Goal: Navigation & Orientation: Find specific page/section

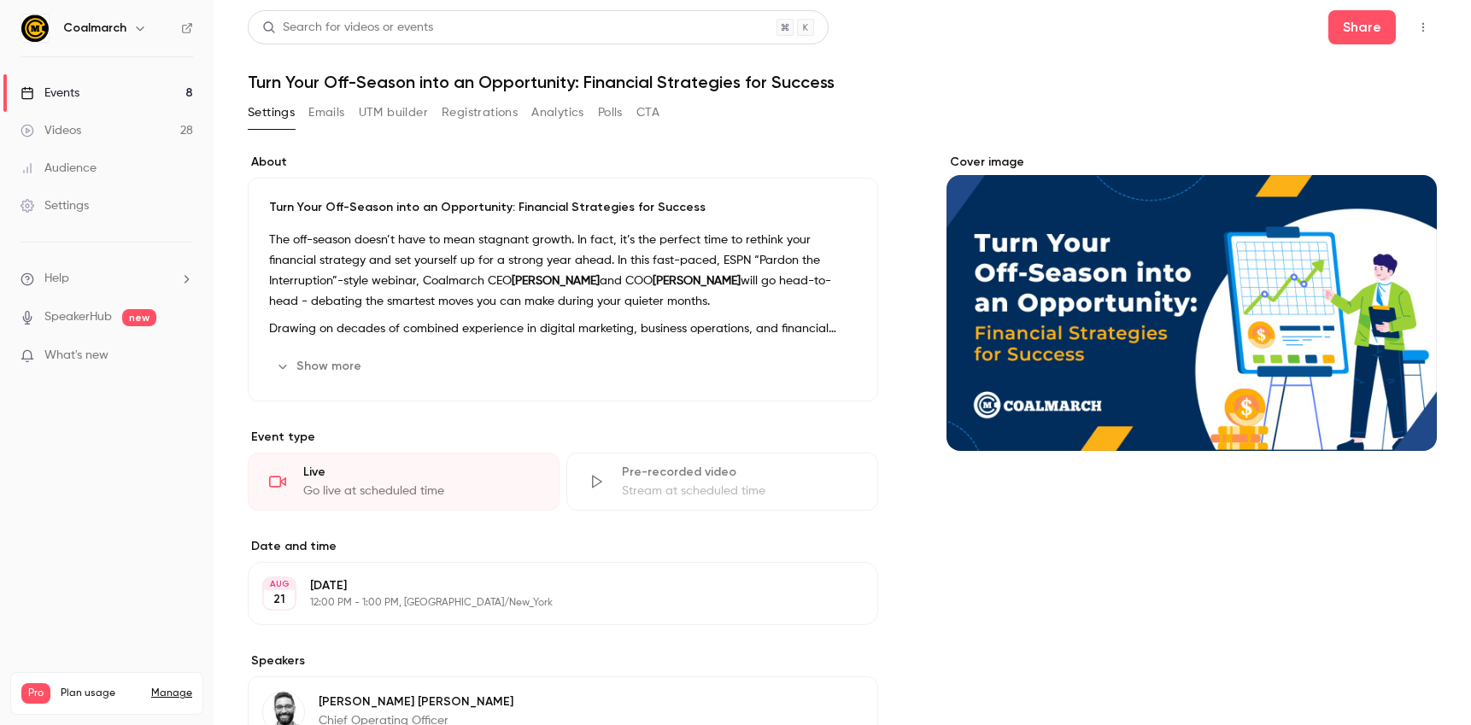
scroll to position [541, 0]
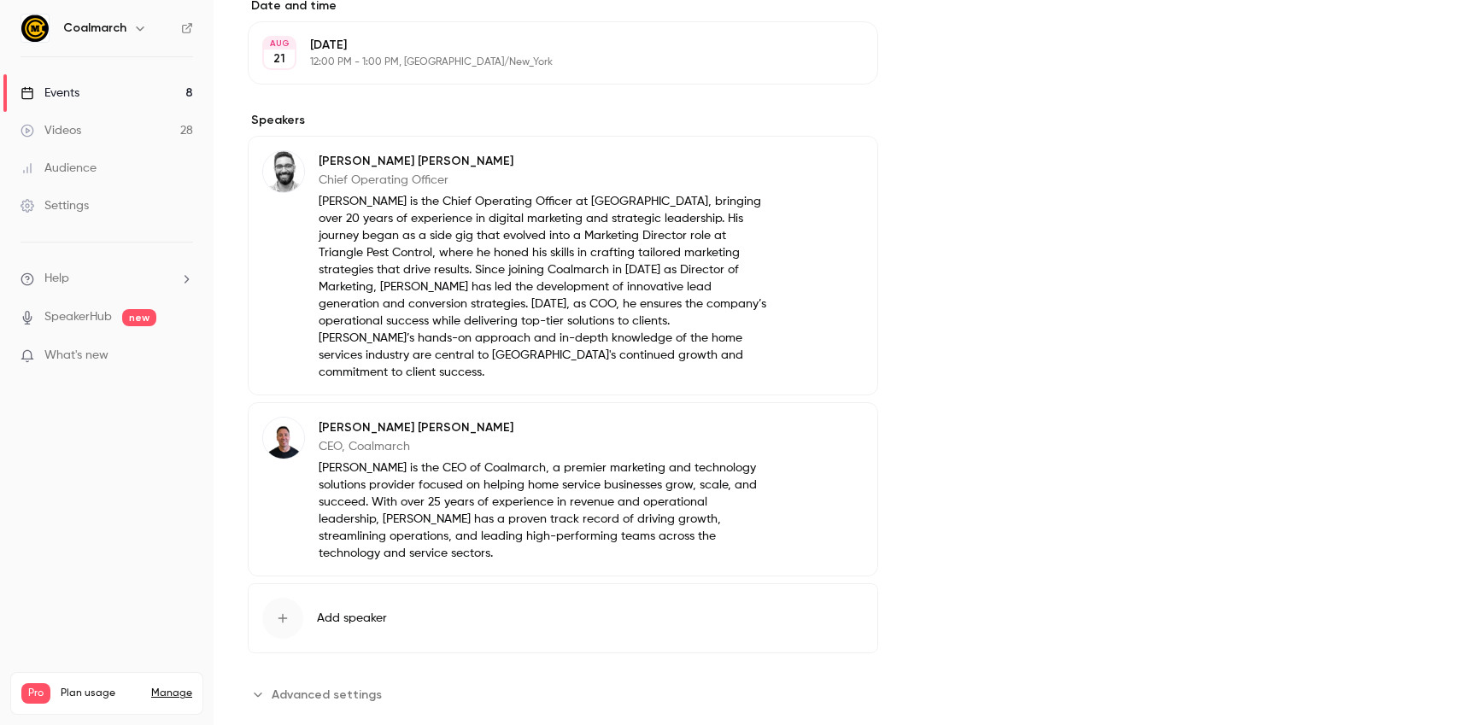
click at [103, 85] on link "Events 8" at bounding box center [107, 93] width 214 height 38
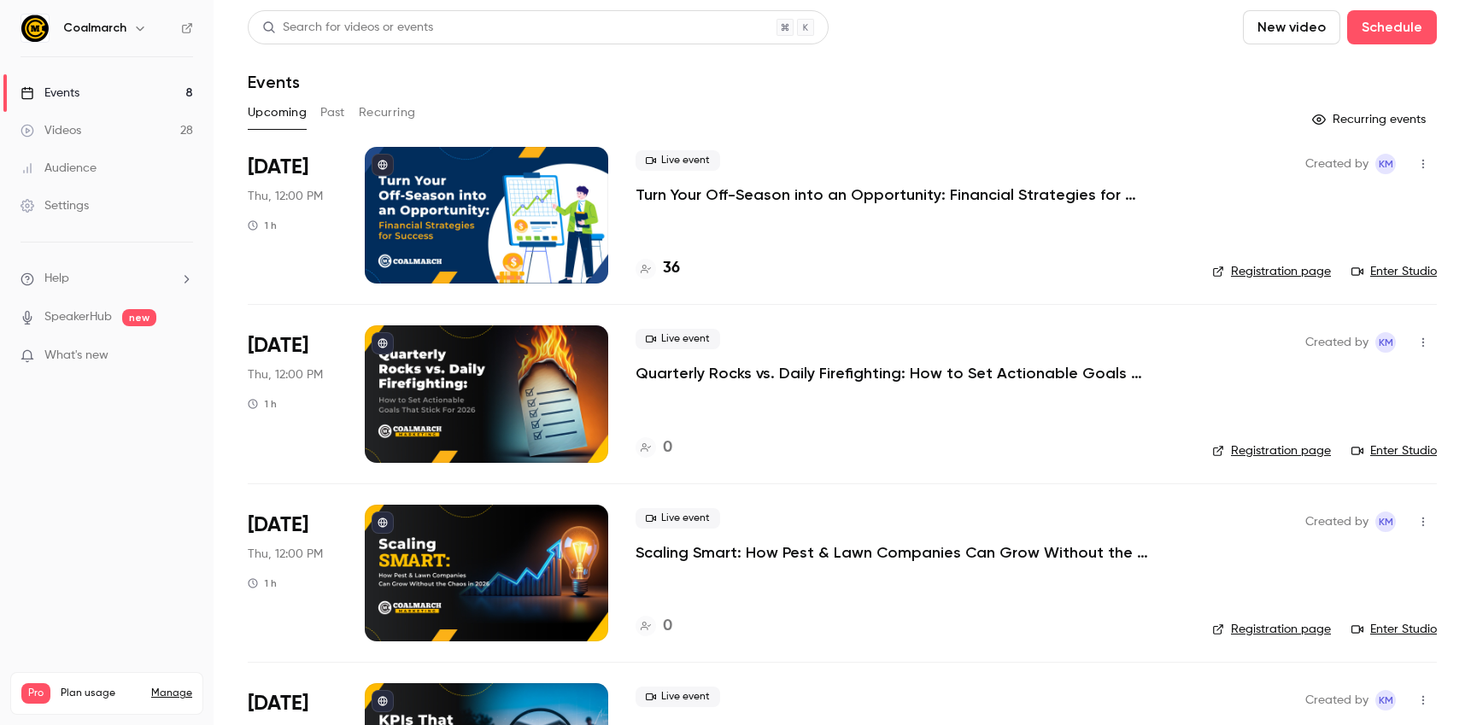
click at [875, 370] on p "Quarterly Rocks vs. Daily Firefighting: How to Set Actionable Goals That Stick …" at bounding box center [892, 373] width 513 height 21
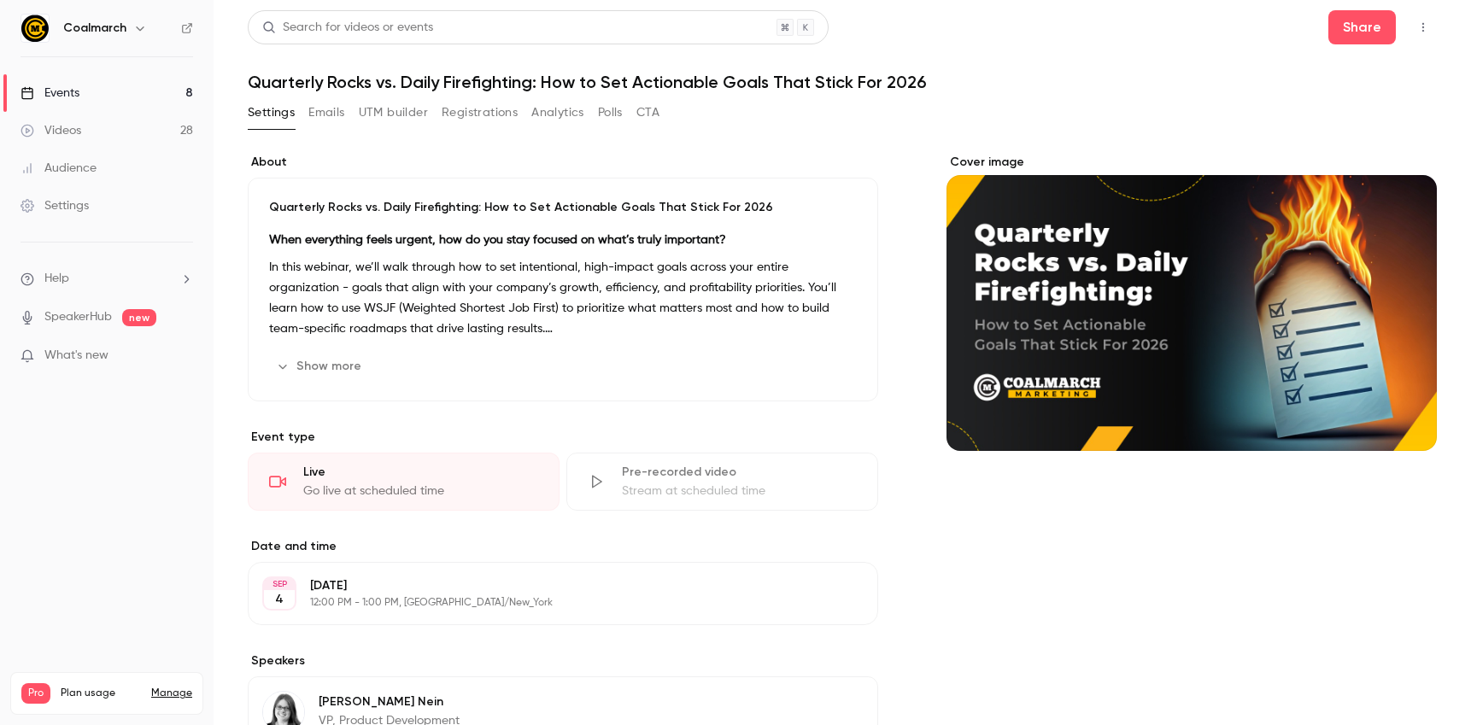
click at [119, 79] on link "Events 8" at bounding box center [107, 93] width 214 height 38
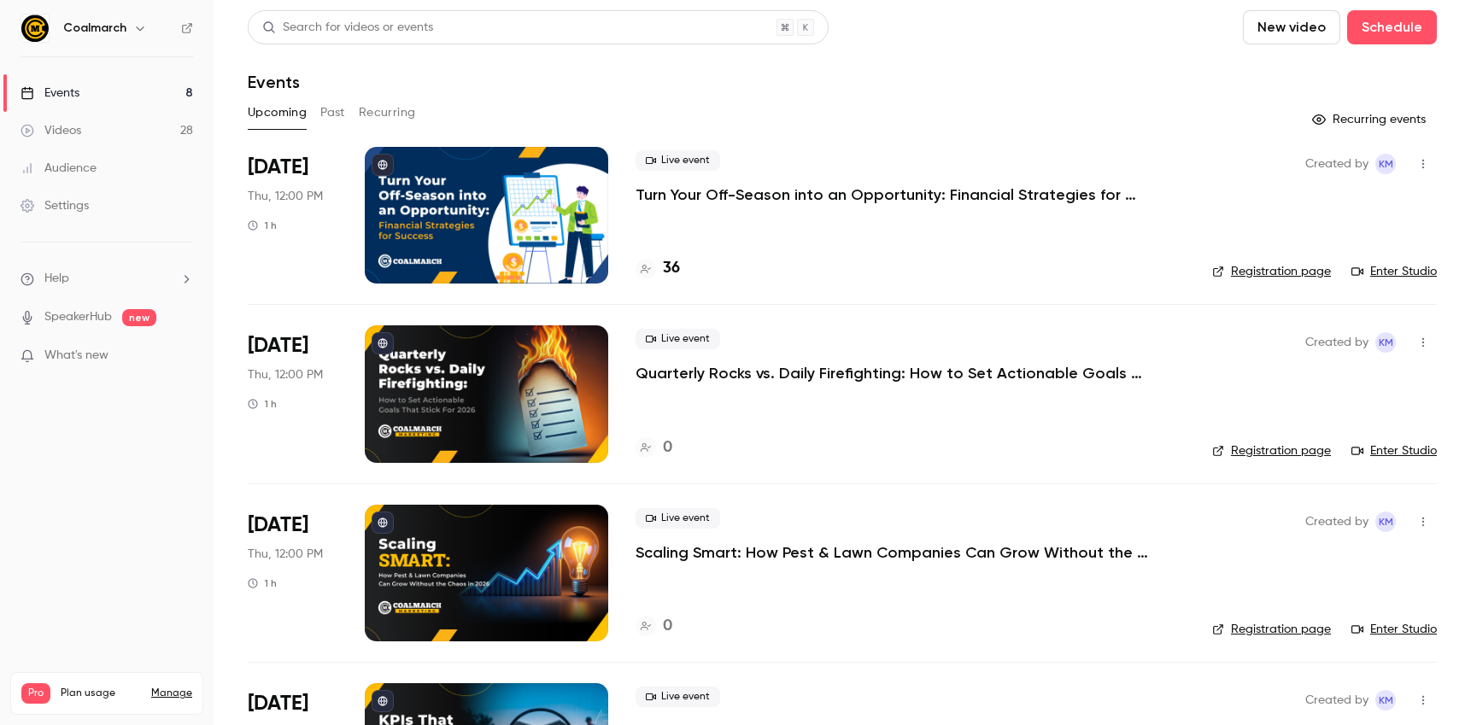
click at [652, 267] on div at bounding box center [646, 269] width 21 height 21
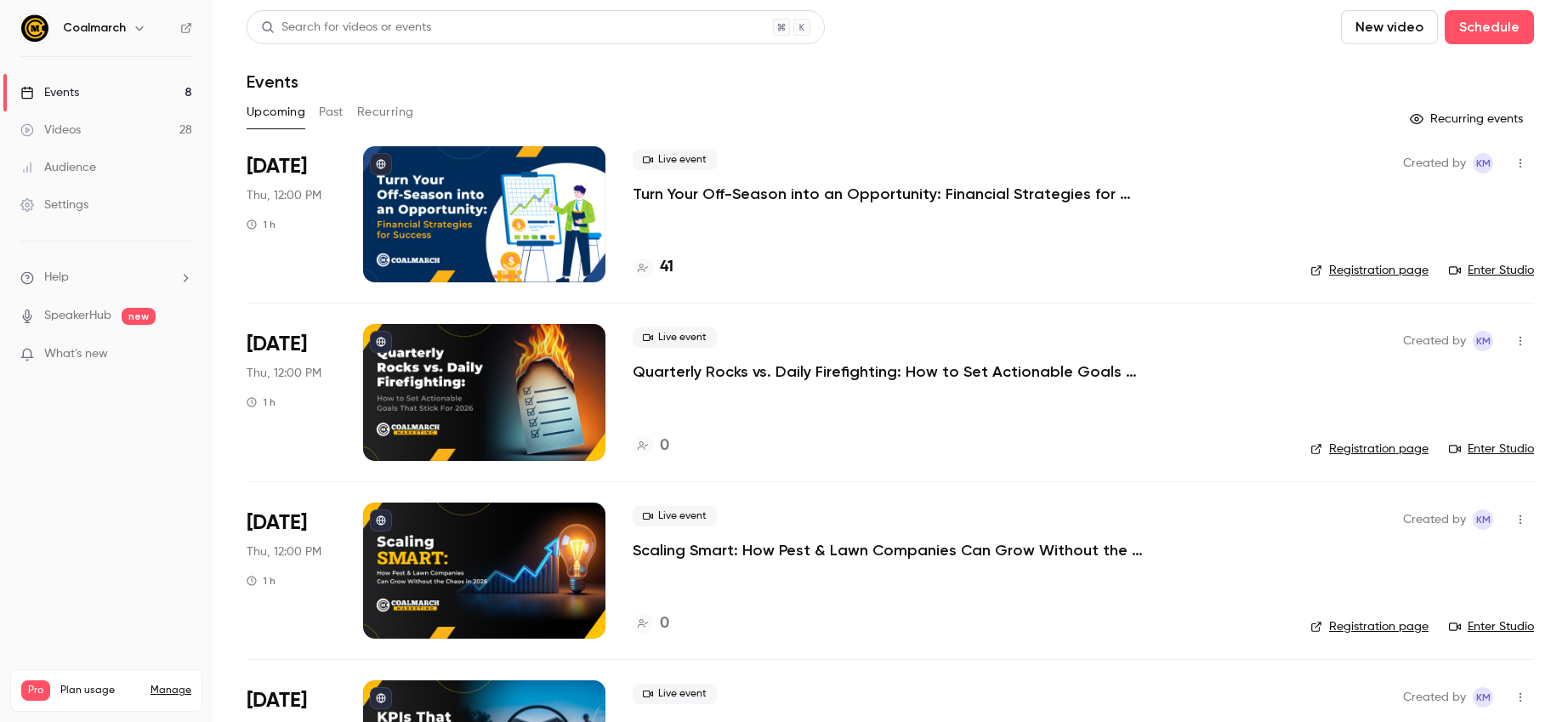
click at [675, 262] on div "41" at bounding box center [959, 267] width 651 height 23
click at [667, 266] on h4 "41" at bounding box center [667, 267] width 14 height 23
